Goal: Task Accomplishment & Management: Manage account settings

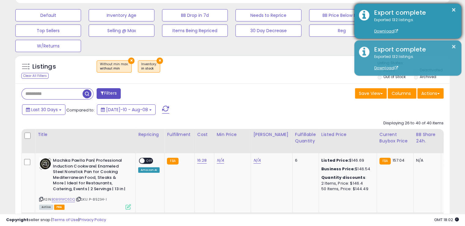
scroll to position [125, 251]
click at [457, 9] on div "× Export complete Exported 132 listings. Download" at bounding box center [407, 21] width 107 height 35
click at [455, 9] on button "×" at bounding box center [453, 10] width 5 height 8
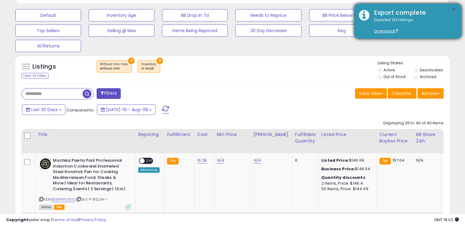
click at [452, 12] on button "×" at bounding box center [453, 10] width 5 height 8
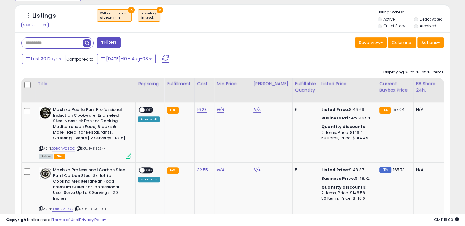
scroll to position [237, 0]
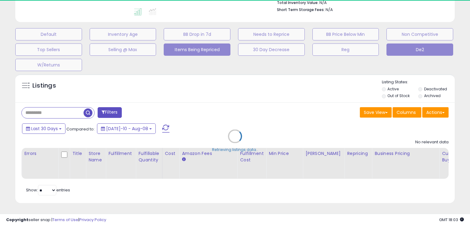
type input "**********"
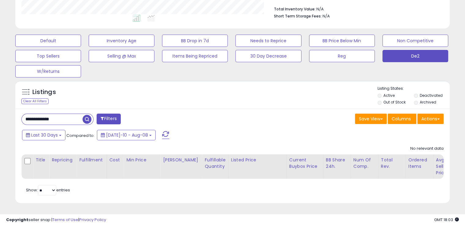
scroll to position [125, 251]
drag, startPoint x: 68, startPoint y: 112, endPoint x: 0, endPoint y: 113, distance: 67.9
click at [0, 113] on div "**********" at bounding box center [232, 44] width 465 height 364
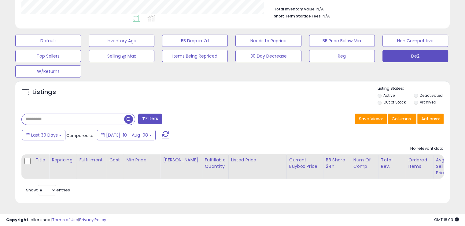
scroll to position [125, 254]
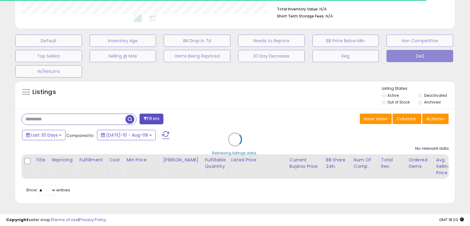
select select "*"
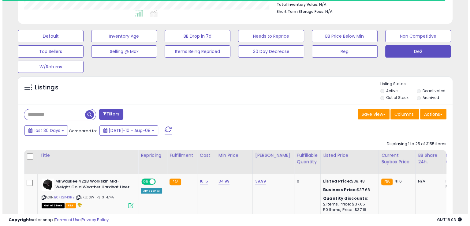
scroll to position [305668, 305541]
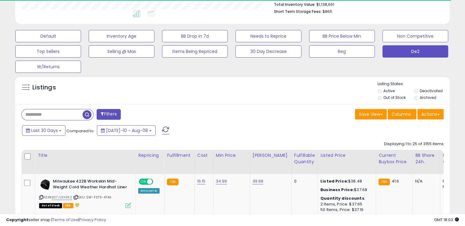
click at [108, 113] on button "Filters" at bounding box center [109, 114] width 24 height 11
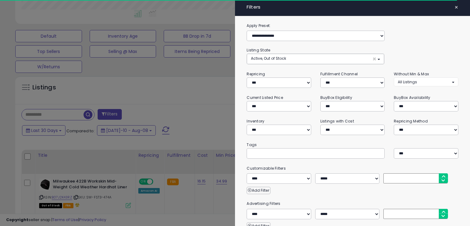
scroll to position [125, 254]
click at [301, 128] on select "**********" at bounding box center [277, 129] width 63 height 10
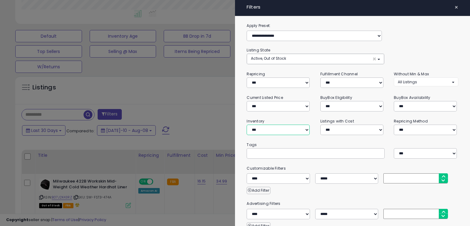
select select "********"
click at [246, 124] on select "**********" at bounding box center [277, 129] width 63 height 10
click at [300, 80] on select "**********" at bounding box center [277, 82] width 63 height 10
select select "***"
click at [246, 77] on select "**********" at bounding box center [277, 82] width 63 height 10
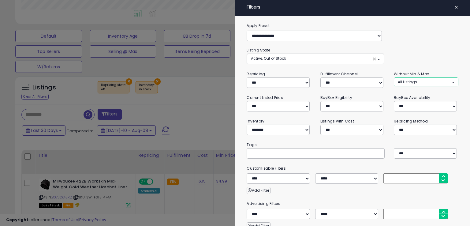
click at [441, 79] on button "All Listings" at bounding box center [426, 81] width 64 height 9
click at [418, 94] on span "Without Min" at bounding box center [412, 94] width 22 height 5
select select "**********"
click at [413, 104] on ul "Without Min Without Max" at bounding box center [418, 100] width 49 height 23
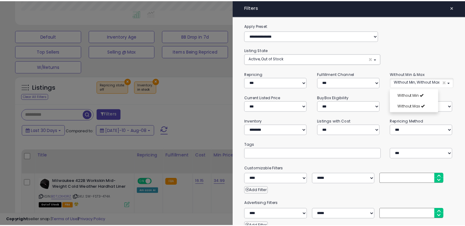
scroll to position [74, 0]
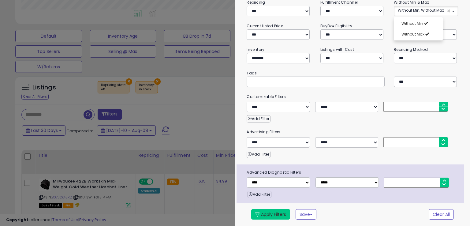
click at [273, 215] on button "Apply Filters" at bounding box center [270, 214] width 39 height 10
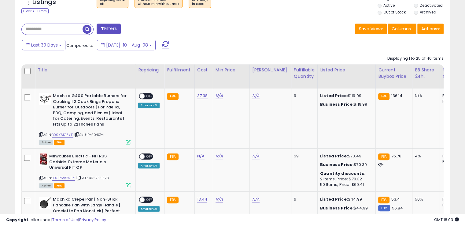
scroll to position [242, 0]
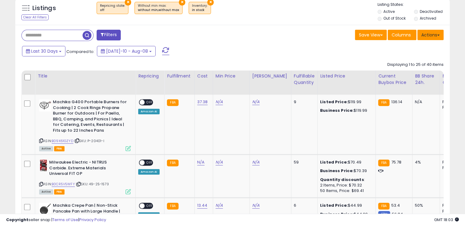
click at [426, 39] on button "Actions" at bounding box center [430, 35] width 26 height 10
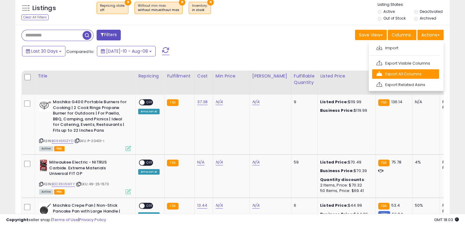
click at [402, 71] on link "Export All Columns" at bounding box center [405, 73] width 67 height 9
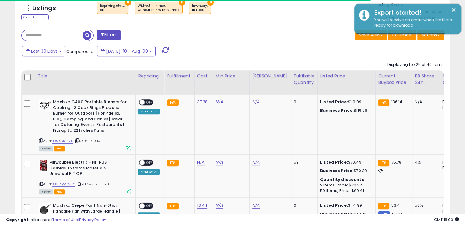
scroll to position [0, 0]
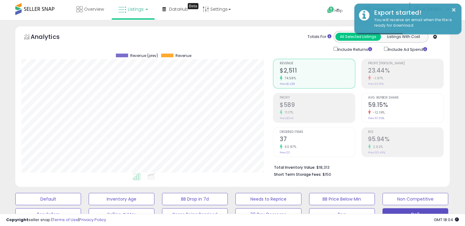
click at [388, 2] on link "Trade Evolution CA" at bounding box center [384, 10] width 49 height 20
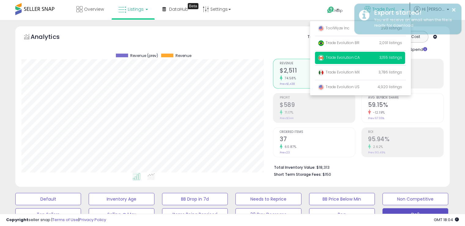
click at [388, 2] on link "Trade Evolution CA" at bounding box center [384, 10] width 49 height 20
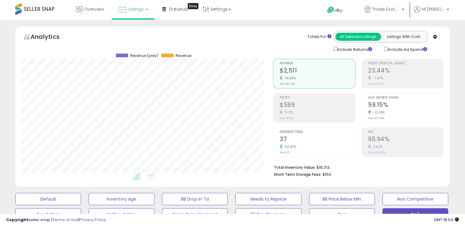
click at [187, 38] on div "Analytics Totals For All Selected Listings Listings With Cost Include Returns I…" at bounding box center [232, 42] width 422 height 22
click at [409, 6] on link "Trade Evolution CA" at bounding box center [384, 10] width 49 height 20
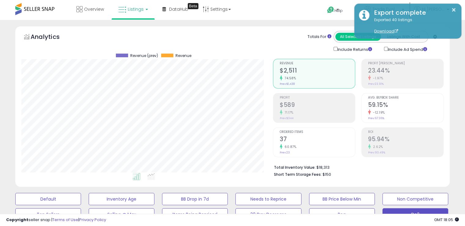
click at [194, 42] on div "Analytics Totals For All Selected Listings Listings With Cost Include Returns I…" at bounding box center [232, 42] width 422 height 22
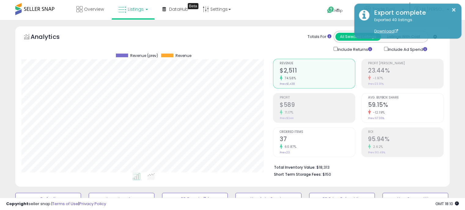
click at [301, 204] on div "Copyright seller snap | Terms of Use | Privacy Policy GMT 18:10 Authorization r…" at bounding box center [232, 204] width 465 height 12
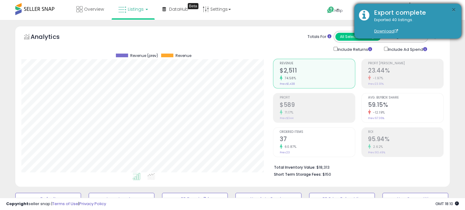
click at [455, 7] on button "×" at bounding box center [453, 10] width 5 height 8
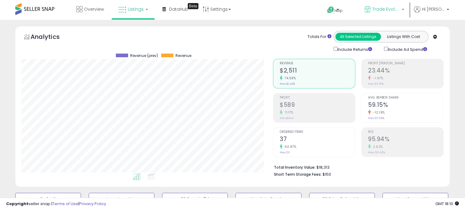
click at [409, 8] on link "Trade Evolution CA" at bounding box center [384, 10] width 49 height 20
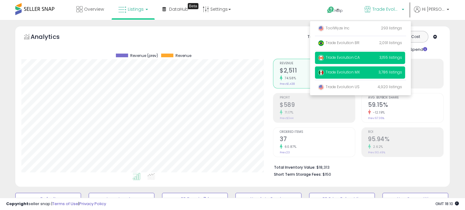
click at [357, 68] on p "Trade Evolution MX 3,786 listings" at bounding box center [360, 72] width 90 height 12
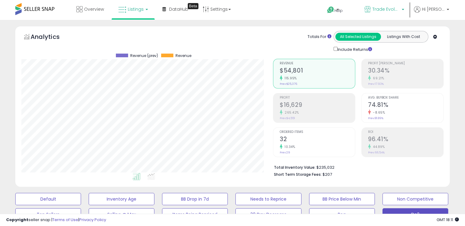
click at [409, 14] on link "Trade Evolution MX" at bounding box center [384, 10] width 49 height 20
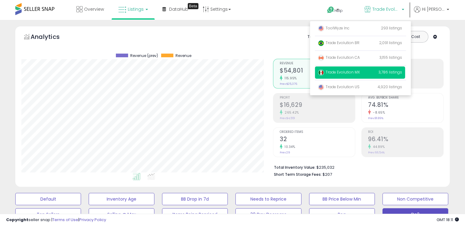
click at [449, 56] on div "Analytics Totals For All Selected Listings Listings With Cost Include Returns" at bounding box center [232, 106] width 435 height 161
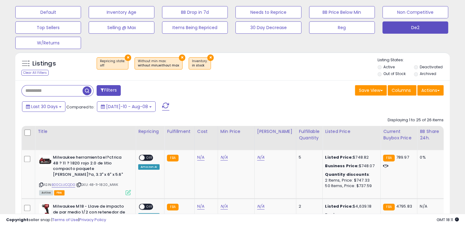
scroll to position [204, 0]
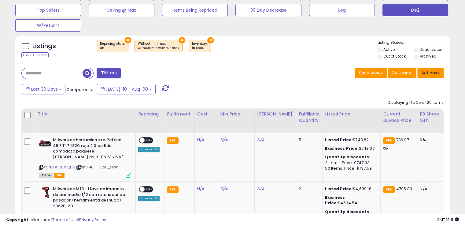
click at [439, 72] on span at bounding box center [438, 72] width 2 height 1
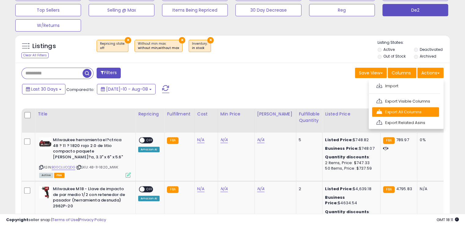
click at [410, 111] on link "Export All Columns" at bounding box center [405, 111] width 67 height 9
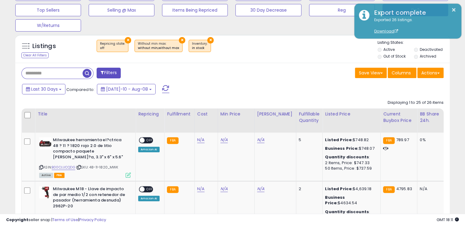
click at [417, 111] on th "BB Share 24h." at bounding box center [431, 120] width 28 height 24
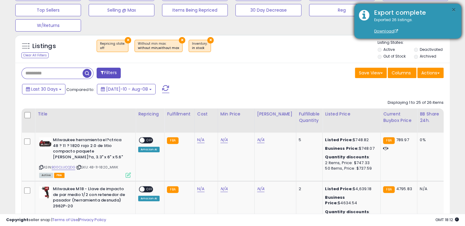
click at [455, 10] on button "×" at bounding box center [453, 10] width 5 height 8
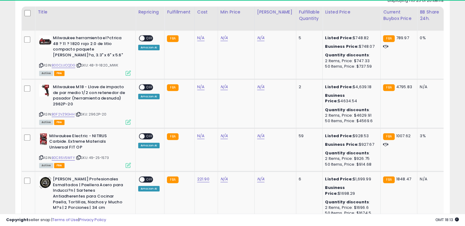
scroll to position [257, 0]
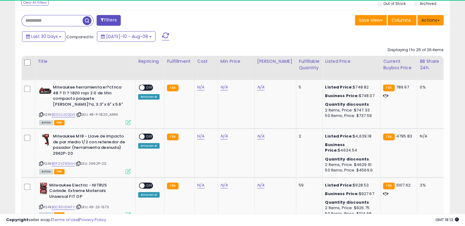
click at [435, 20] on button "Actions" at bounding box center [430, 20] width 26 height 10
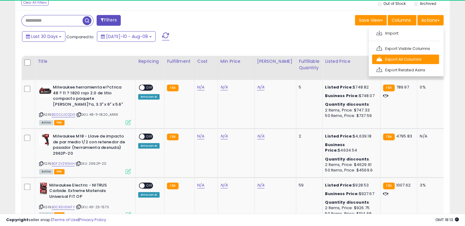
click at [402, 58] on link "Export All Columns" at bounding box center [405, 58] width 67 height 9
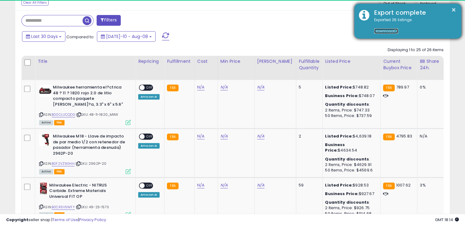
click at [389, 33] on link "Download" at bounding box center [386, 30] width 24 height 5
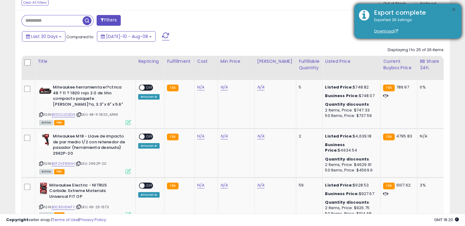
click at [453, 9] on button "×" at bounding box center [453, 10] width 5 height 8
